Goal: Information Seeking & Learning: Learn about a topic

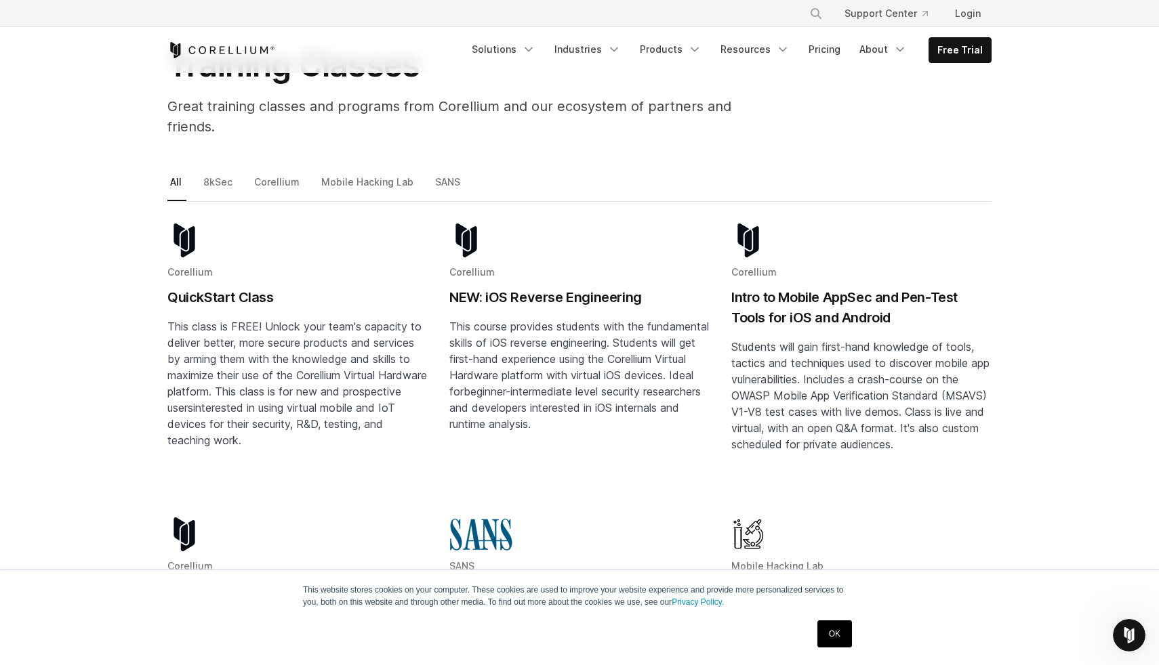
scroll to position [110, 0]
click at [259, 173] on link "Corellium" at bounding box center [277, 187] width 53 height 28
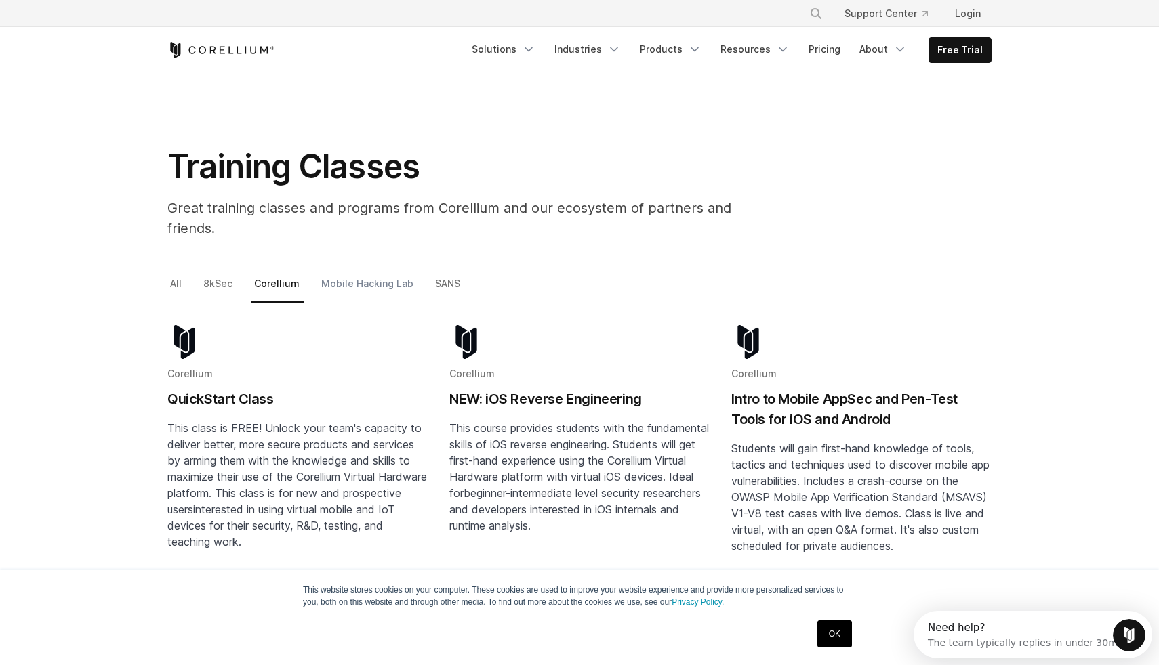
click at [360, 275] on link "Mobile Hacking Lab" at bounding box center [368, 289] width 100 height 28
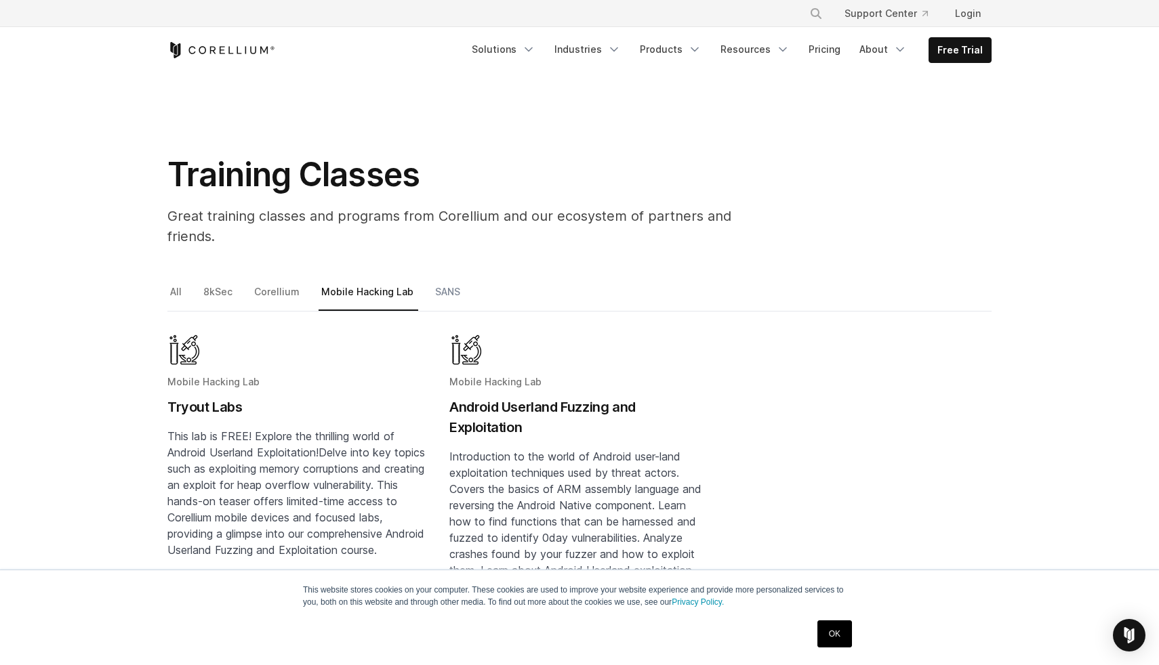
click at [432, 283] on link "SANS" at bounding box center [448, 297] width 33 height 28
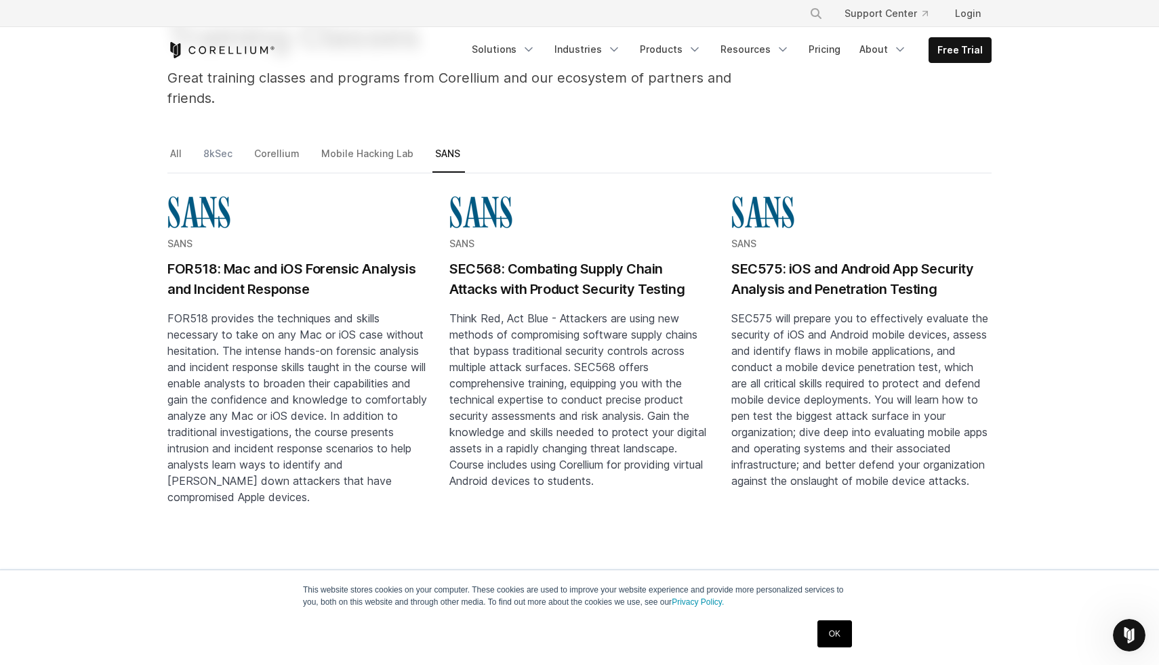
click at [213, 145] on link "8kSec" at bounding box center [219, 159] width 37 height 28
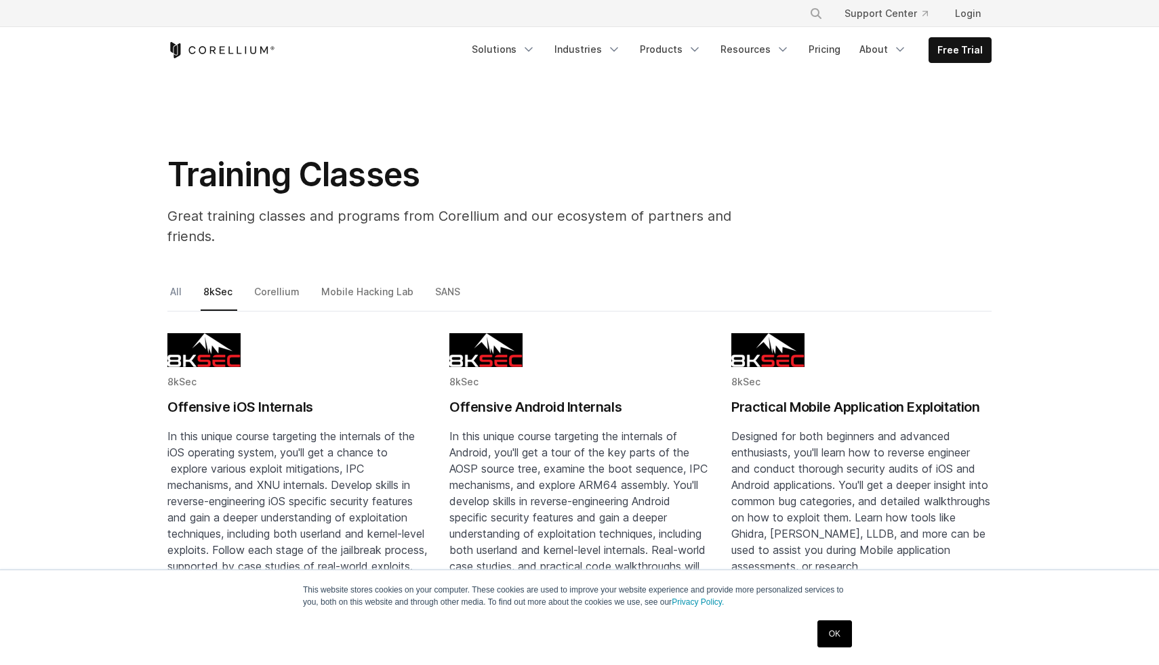
click at [173, 283] on link "All" at bounding box center [176, 297] width 19 height 28
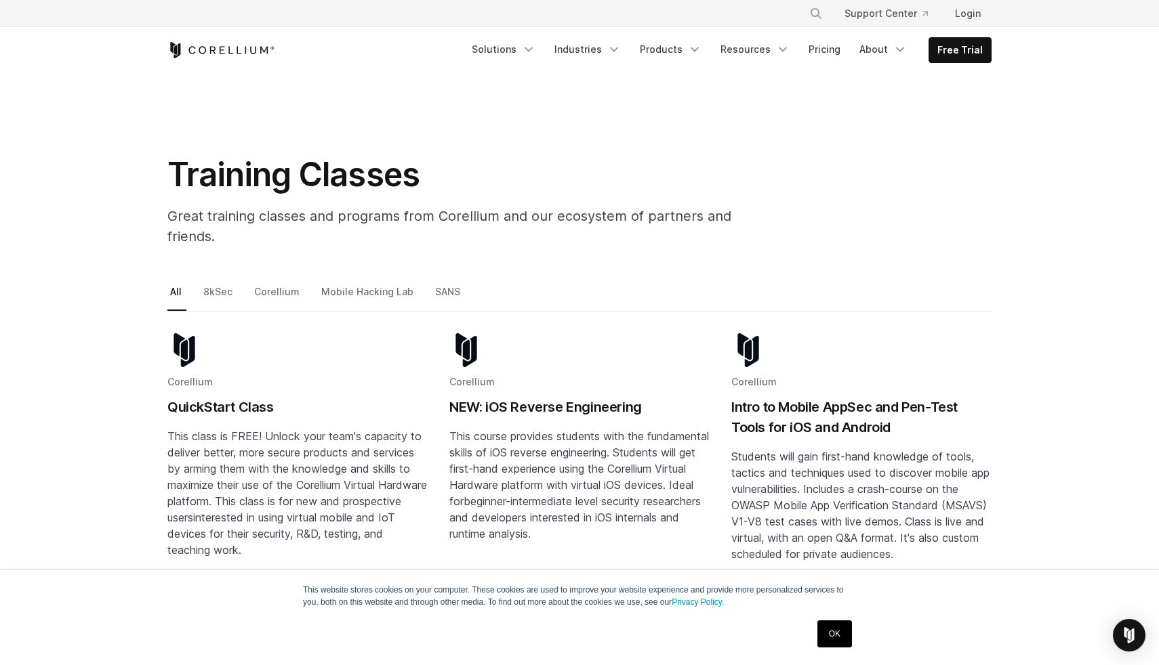
scroll to position [73, 0]
